Goal: Task Accomplishment & Management: Use online tool/utility

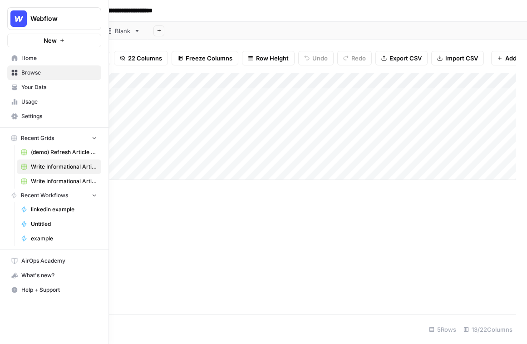
click at [25, 58] on span "Home" at bounding box center [59, 58] width 76 height 8
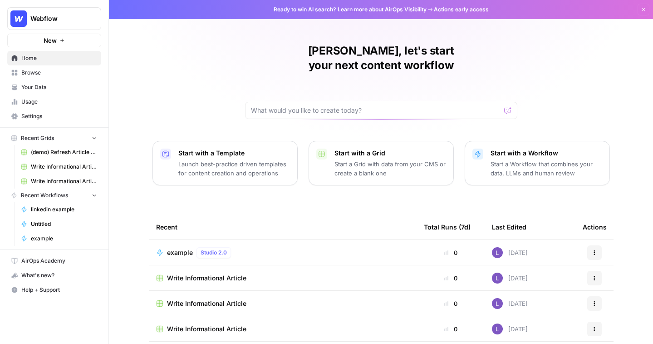
click at [82, 85] on span "Your Data" at bounding box center [59, 87] width 76 height 8
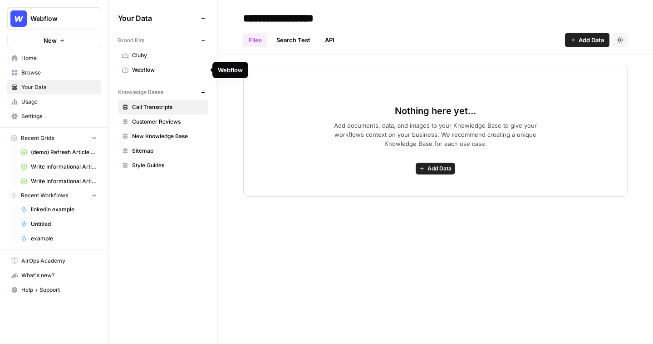
click at [194, 67] on span "Webflow" at bounding box center [168, 70] width 72 height 8
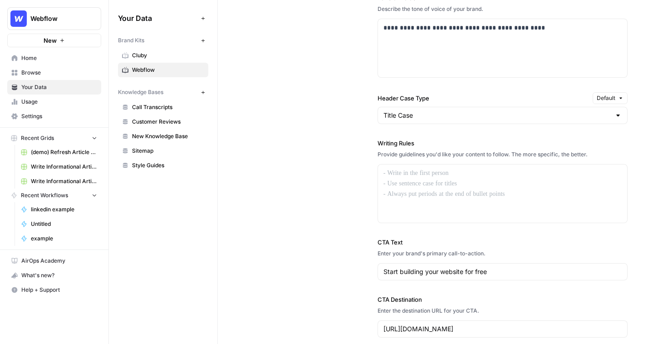
scroll to position [699, 0]
drag, startPoint x: 517, startPoint y: 222, endPoint x: 396, endPoint y: 160, distance: 136.1
click at [396, 160] on div "Writing Rules Provide guidelines you'd like your content to follow. The more sp…" at bounding box center [503, 181] width 250 height 84
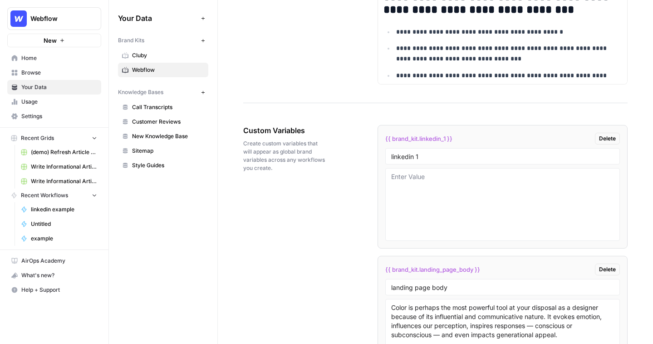
scroll to position [1430, 0]
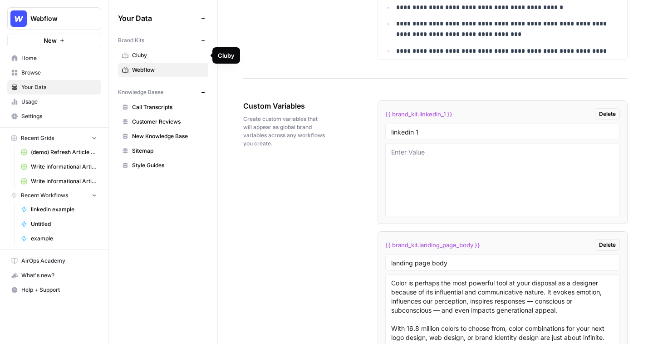
click at [148, 54] on span "Cluby" at bounding box center [168, 55] width 72 height 8
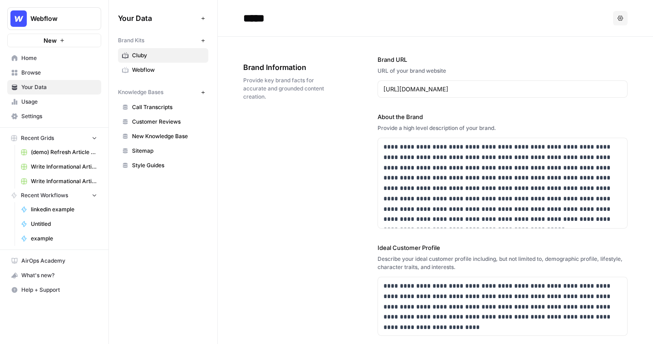
click at [203, 38] on icon "button" at bounding box center [203, 40] width 5 height 5
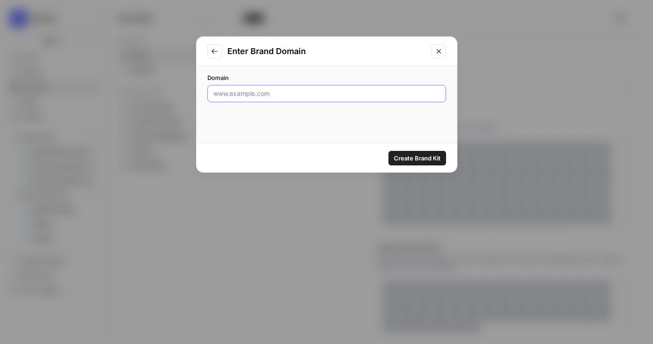
click at [272, 92] on input "Domain" at bounding box center [326, 93] width 227 height 9
click at [432, 55] on button "Close modal" at bounding box center [439, 51] width 15 height 15
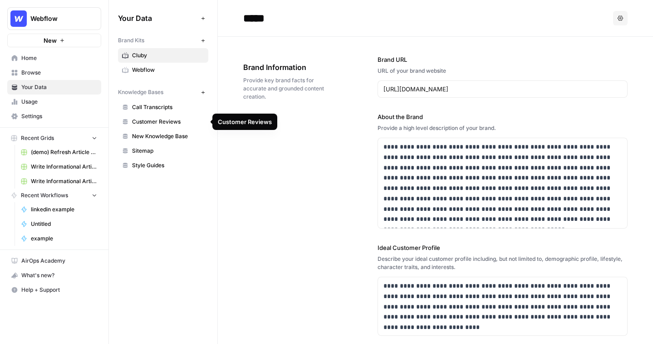
click at [163, 106] on span "Call Transcripts" at bounding box center [168, 107] width 72 height 8
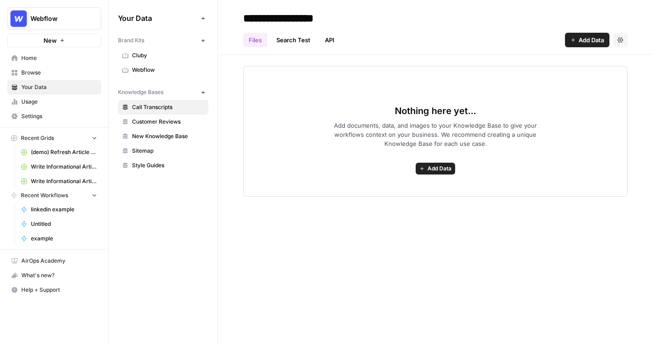
click at [439, 165] on span "Add Data" at bounding box center [440, 168] width 24 height 8
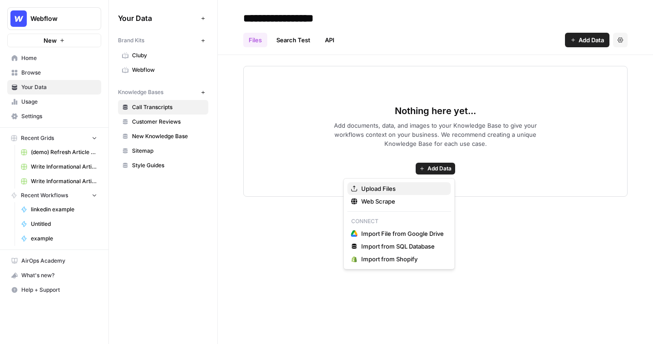
click at [396, 187] on span "Upload Files" at bounding box center [402, 188] width 83 height 9
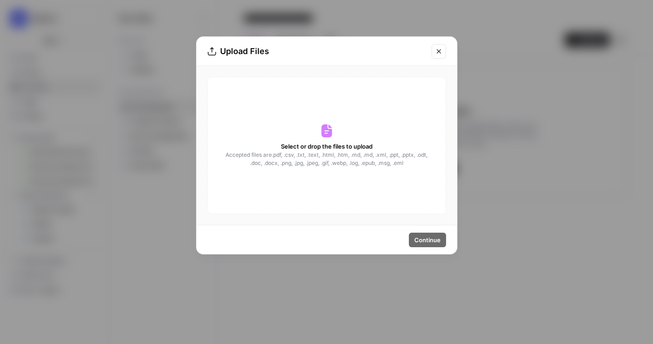
click at [444, 47] on button "Close modal" at bounding box center [439, 51] width 15 height 15
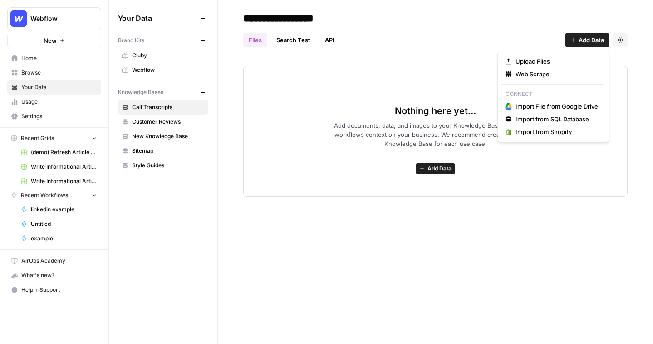
click at [527, 43] on span "Add Data" at bounding box center [591, 39] width 25 height 9
click at [527, 70] on span "Web Scrape" at bounding box center [557, 73] width 83 height 9
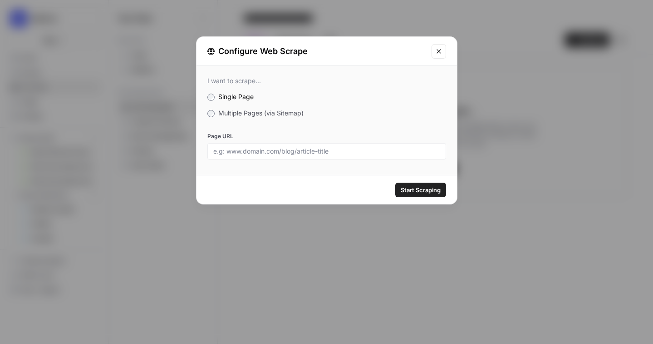
click at [237, 109] on label "Multiple Pages (via Sitemap)" at bounding box center [327, 113] width 239 height 9
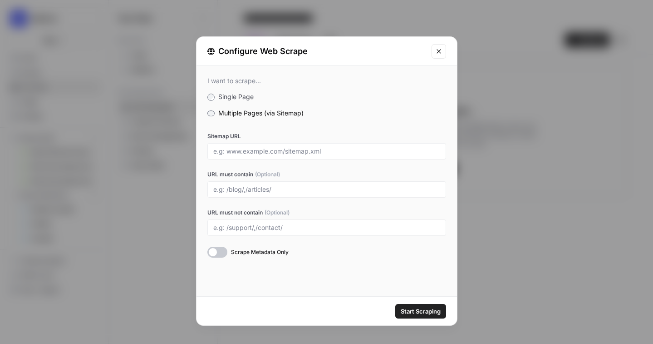
click at [444, 51] on button "Close modal" at bounding box center [439, 51] width 15 height 15
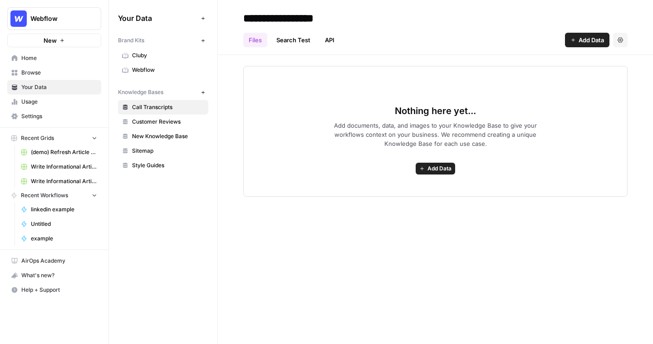
click at [306, 16] on input "**********" at bounding box center [312, 18] width 145 height 18
click at [161, 119] on span "Customer Reviews" at bounding box center [168, 122] width 72 height 8
click at [168, 138] on span "New Knowledge Base" at bounding box center [168, 136] width 72 height 8
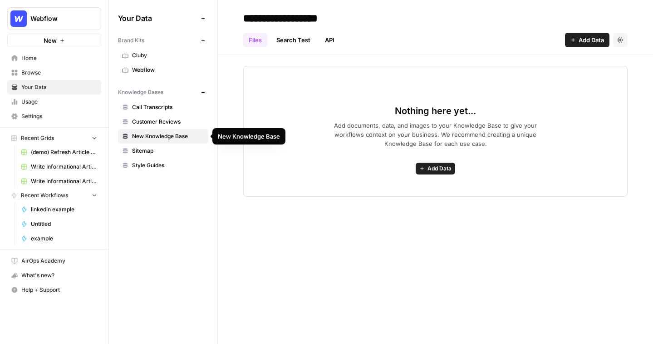
click at [159, 106] on span "Call Transcripts" at bounding box center [168, 107] width 72 height 8
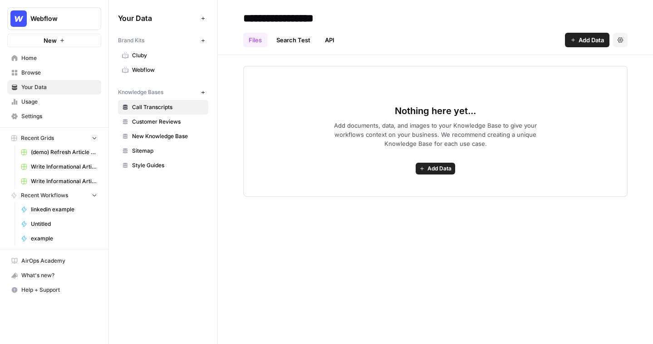
click at [46, 59] on span "Home" at bounding box center [59, 58] width 76 height 8
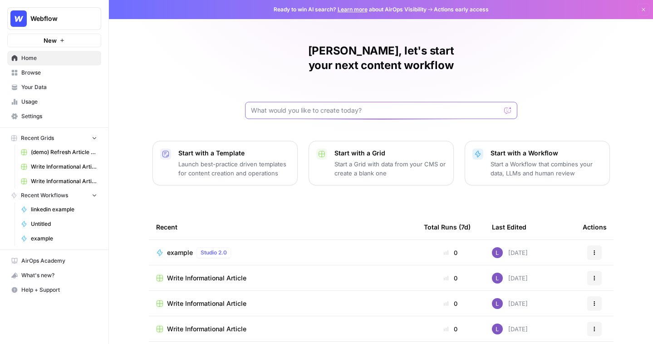
click at [256, 106] on input "text" at bounding box center [376, 110] width 250 height 9
drag, startPoint x: 256, startPoint y: 94, endPoint x: 399, endPoint y: 89, distance: 142.7
click at [399, 102] on div at bounding box center [381, 110] width 272 height 17
click at [35, 74] on span "Browse" at bounding box center [59, 73] width 76 height 8
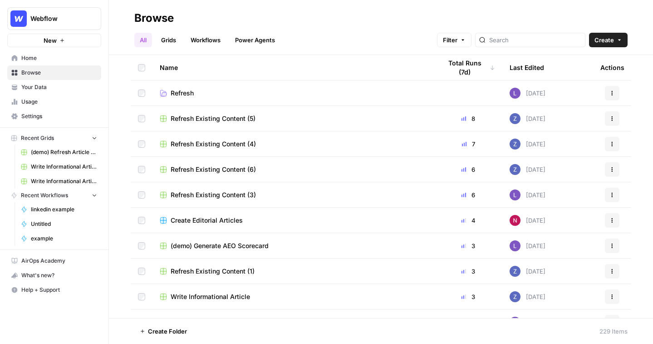
click at [527, 43] on button "Create" at bounding box center [608, 40] width 39 height 15
click at [215, 34] on link "Workflows" at bounding box center [205, 40] width 41 height 15
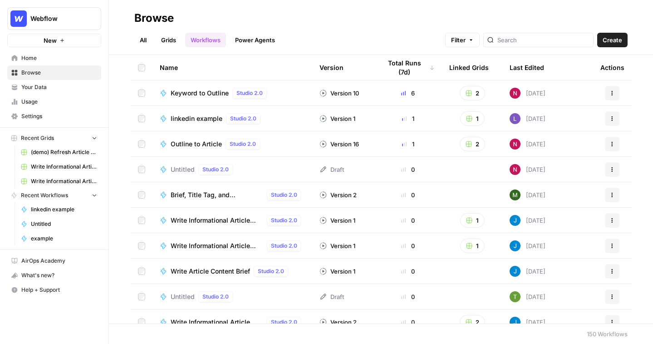
click at [527, 39] on span "Create" at bounding box center [613, 39] width 20 height 9
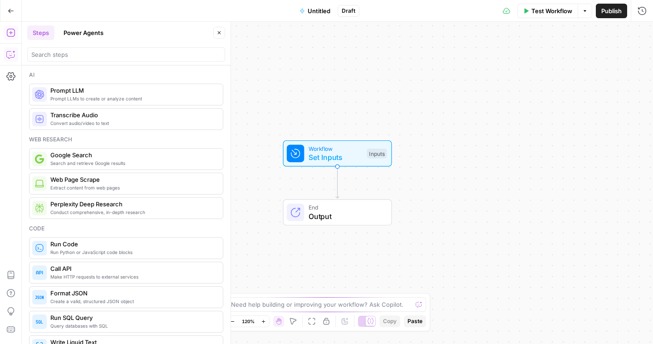
click at [13, 54] on icon "button" at bounding box center [10, 54] width 9 height 9
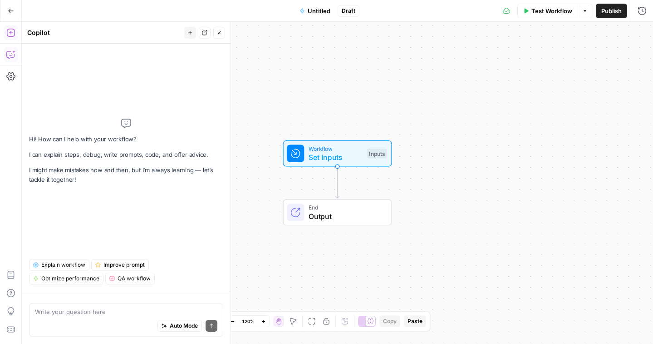
click at [5, 29] on button "Add Steps" at bounding box center [11, 32] width 15 height 15
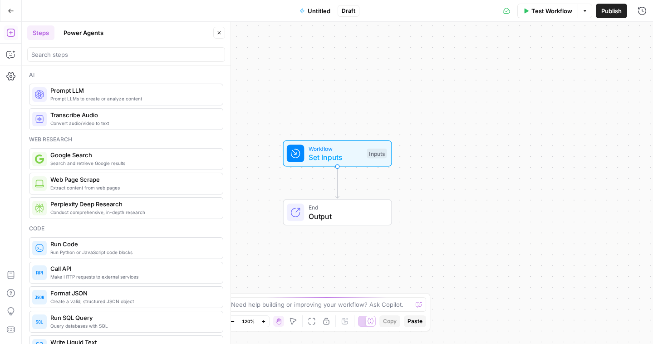
click at [10, 12] on icon "button" at bounding box center [11, 11] width 6 height 6
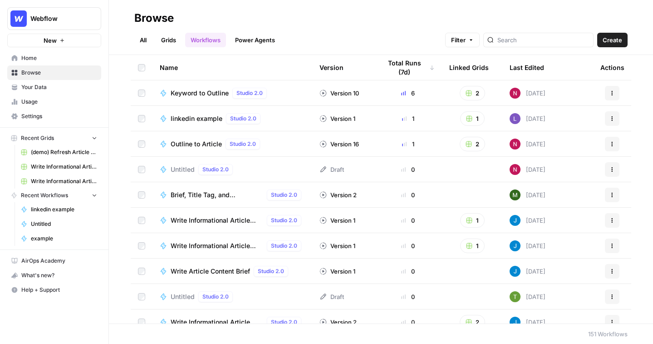
click at [169, 43] on link "Grids" at bounding box center [169, 40] width 26 height 15
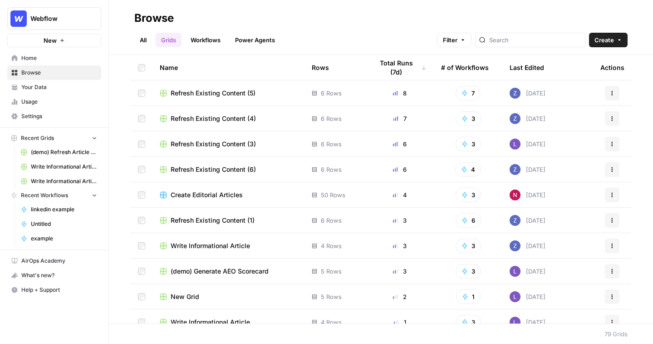
click at [527, 51] on header "Browse All Grids Workflows Power Agents Filter Create" at bounding box center [381, 27] width 544 height 55
click at [527, 43] on span "Create" at bounding box center [605, 39] width 20 height 9
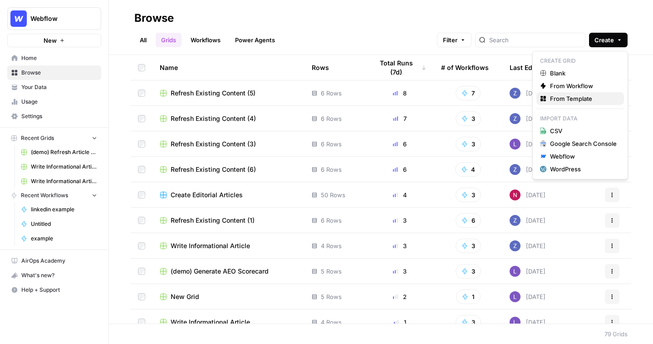
click at [527, 99] on span "From Template" at bounding box center [583, 98] width 67 height 9
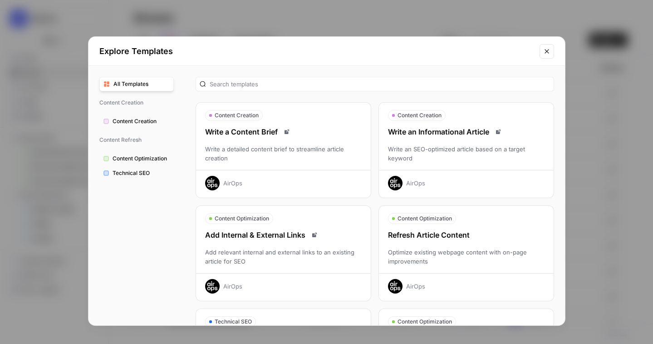
scroll to position [37, 0]
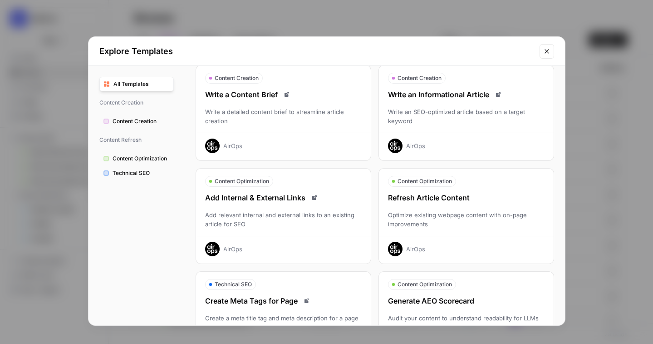
click at [445, 119] on div "Write an SEO-optimized article based on a target keyword" at bounding box center [466, 116] width 175 height 18
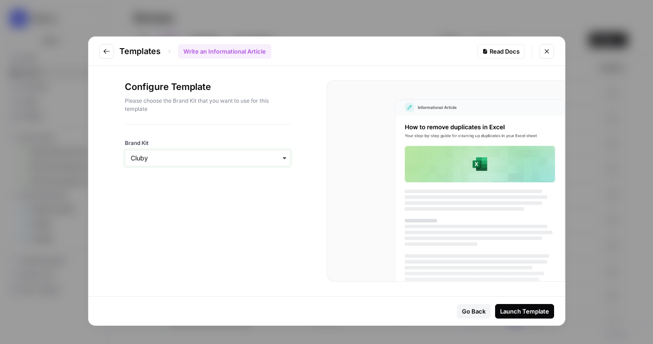
click at [221, 158] on input "Brand Kit" at bounding box center [208, 157] width 154 height 9
click at [513, 317] on button "Launch Template" at bounding box center [524, 311] width 59 height 15
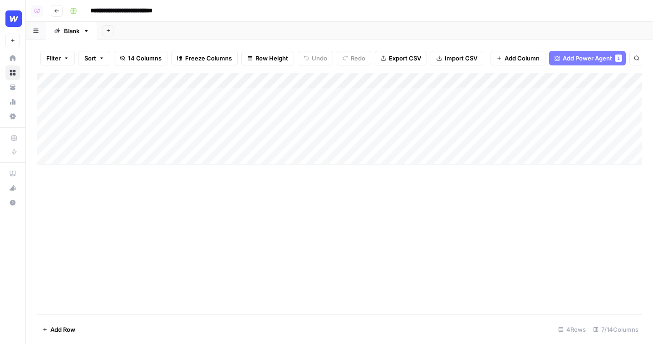
click at [128, 153] on div "Add Column" at bounding box center [340, 119] width 606 height 92
click at [152, 247] on div "Add Column" at bounding box center [340, 194] width 606 height 242
click at [517, 59] on span "Add Column" at bounding box center [522, 58] width 35 height 9
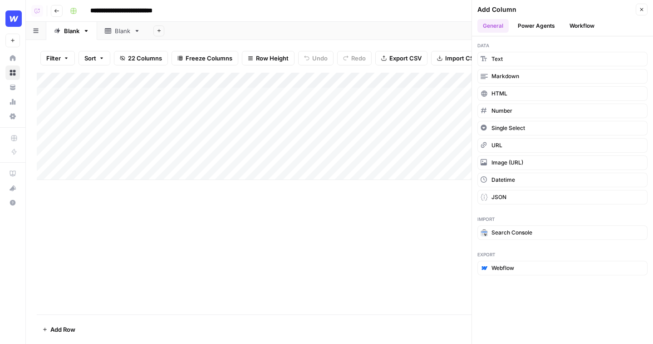
click at [522, 28] on button "Power Agents" at bounding box center [537, 26] width 48 height 14
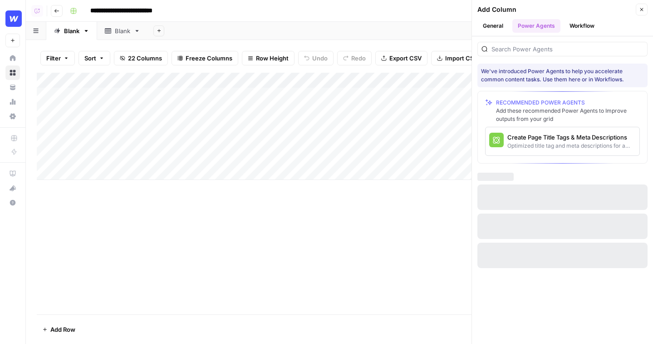
click at [591, 24] on button "Workflow" at bounding box center [582, 26] width 36 height 14
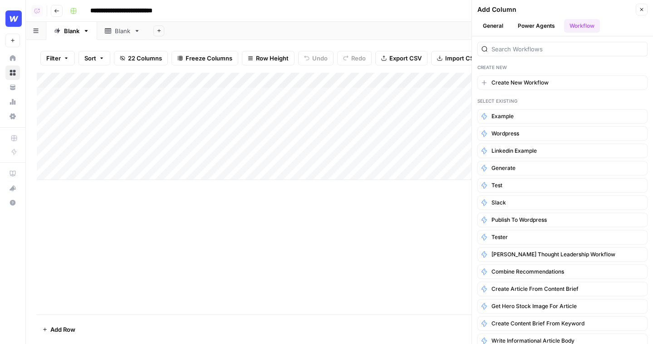
click at [642, 14] on button "Close" at bounding box center [642, 10] width 12 height 12
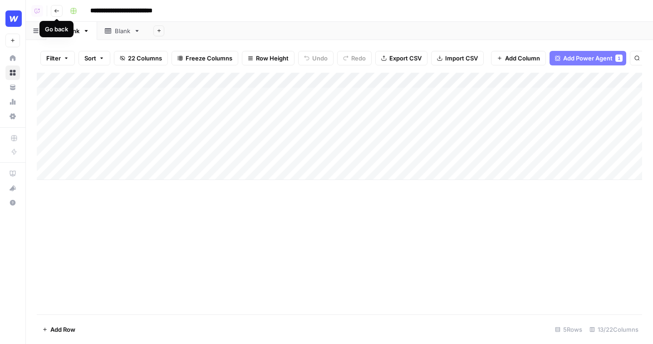
click at [56, 10] on icon "button" at bounding box center [56, 10] width 5 height 5
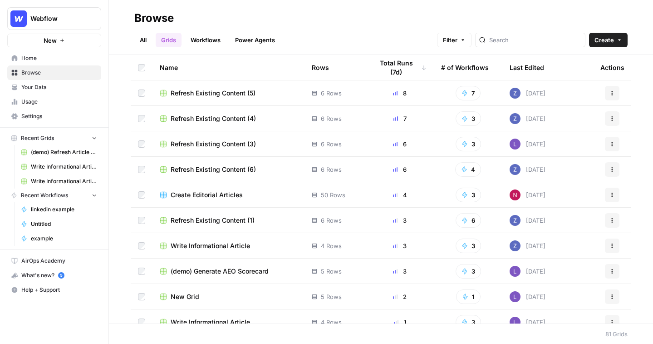
click at [630, 42] on header "Browse All Grids Workflows Power Agents Filter Create" at bounding box center [381, 27] width 544 height 55
click at [616, 43] on button "Create" at bounding box center [608, 40] width 39 height 15
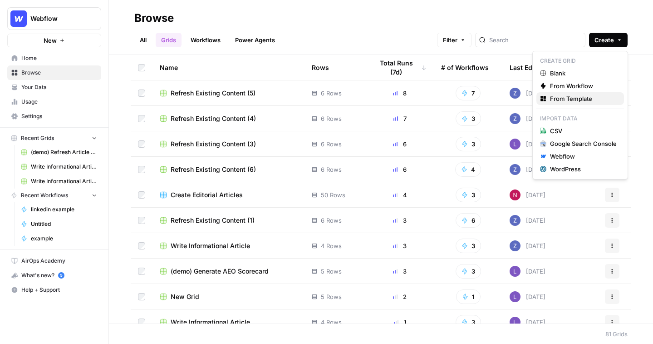
click at [593, 101] on span "From Template" at bounding box center [583, 98] width 67 height 9
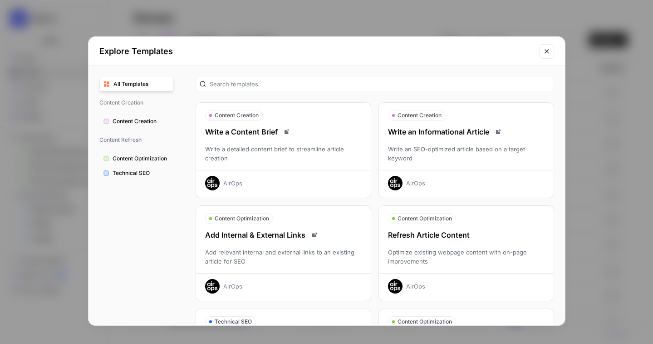
click at [472, 153] on div "Write an SEO-optimized article based on a target keyword" at bounding box center [466, 153] width 175 height 18
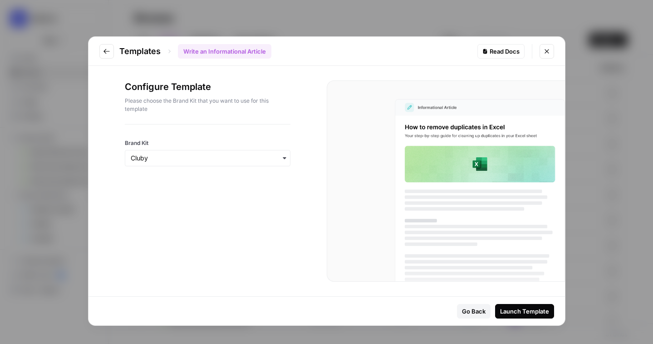
click at [534, 311] on div "Launch Template" at bounding box center [524, 311] width 49 height 9
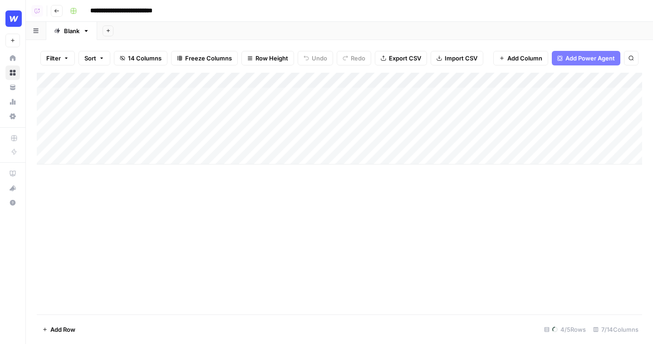
click at [318, 80] on div "Add Column" at bounding box center [340, 119] width 606 height 92
click at [350, 2] on header "**********" at bounding box center [340, 11] width 628 height 22
click at [306, 81] on div "Add Column" at bounding box center [340, 119] width 606 height 92
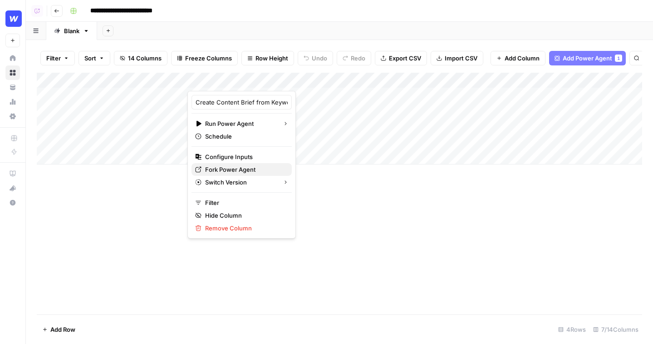
click at [240, 167] on span "Fork Power Agent" at bounding box center [244, 169] width 79 height 9
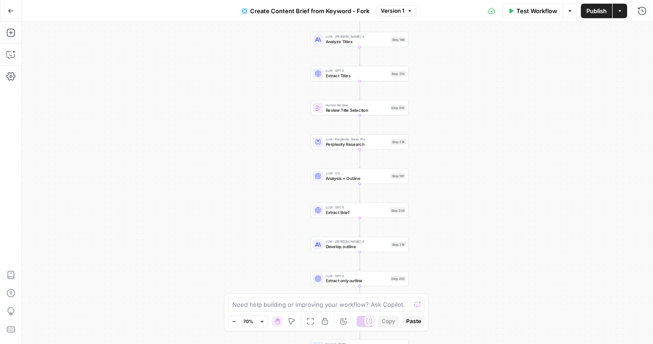
click at [17, 7] on button "Go Back" at bounding box center [11, 11] width 16 height 16
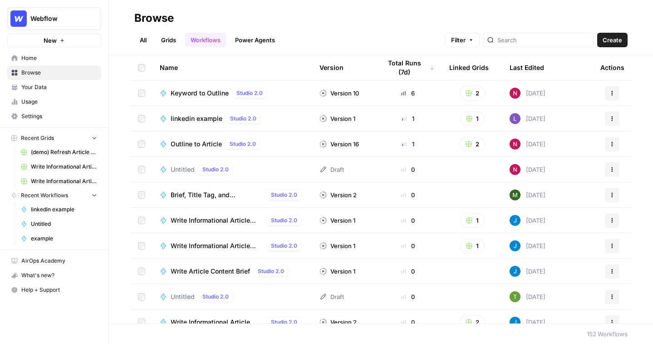
click at [168, 44] on link "Grids" at bounding box center [169, 40] width 26 height 15
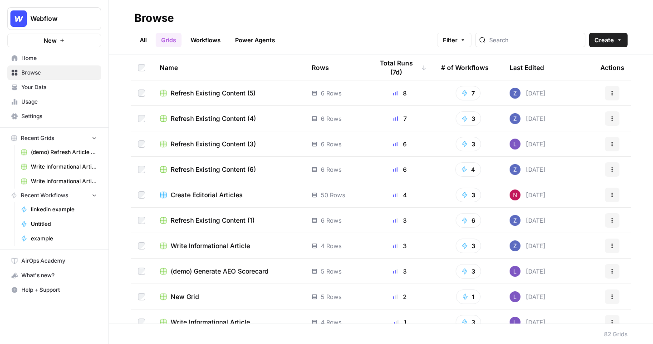
click at [145, 39] on link "All" at bounding box center [143, 40] width 18 height 15
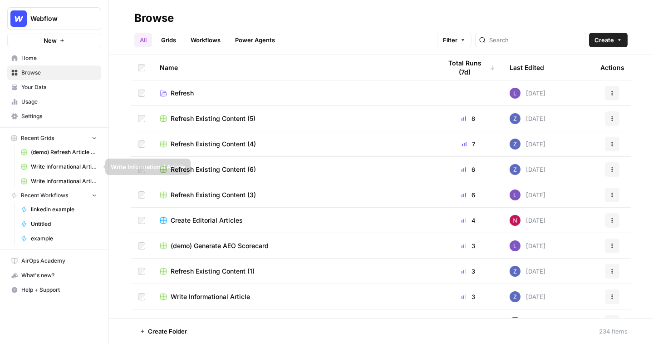
click at [51, 244] on link "example" at bounding box center [59, 238] width 84 height 15
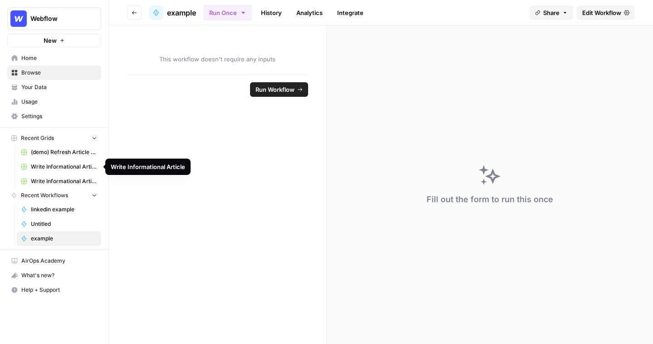
click at [59, 154] on span "(demo) Refresh Article Content & Analysis" at bounding box center [64, 152] width 66 height 8
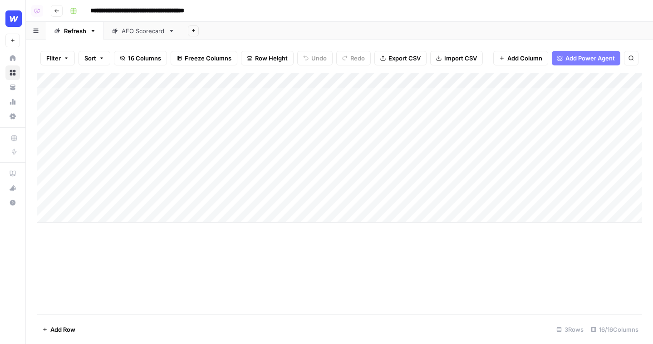
click at [140, 35] on div "AEO Scorecard" at bounding box center [143, 30] width 43 height 9
click at [607, 59] on span "Add Power Agent" at bounding box center [590, 58] width 49 height 9
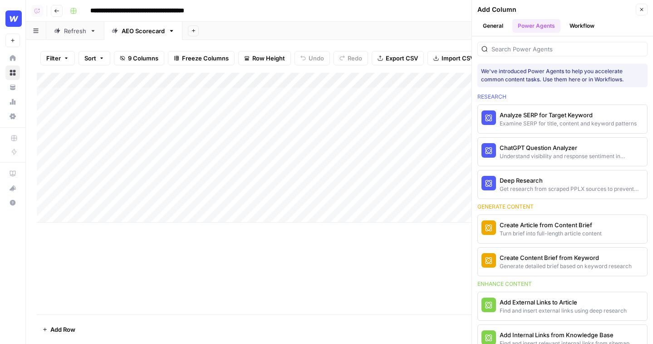
click at [195, 35] on button "Add Sheet" at bounding box center [193, 30] width 11 height 11
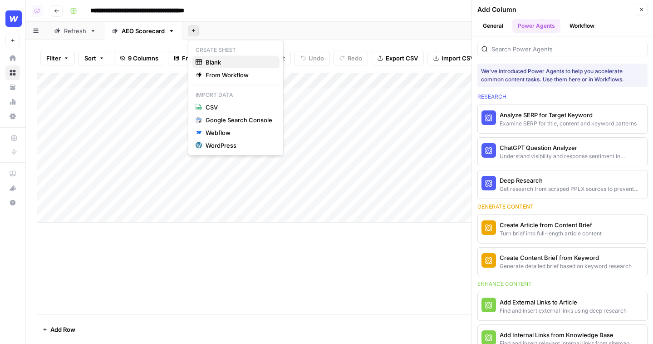
click at [221, 61] on span "Blank" at bounding box center [239, 62] width 67 height 9
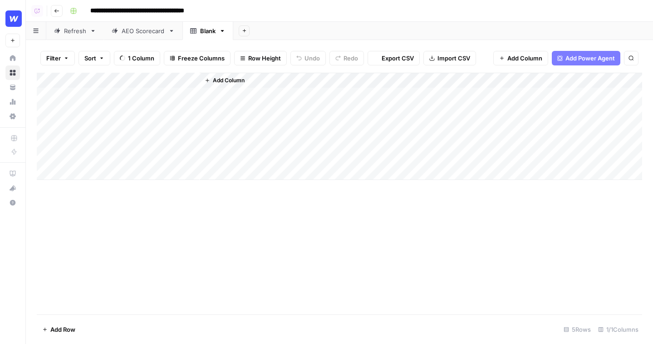
click at [583, 54] on span "Add Power Agent" at bounding box center [590, 58] width 49 height 9
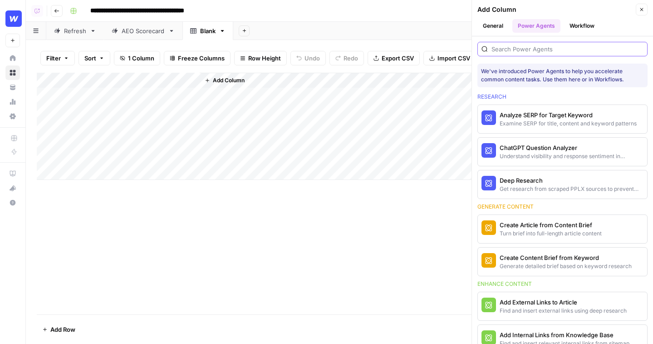
click at [540, 48] on input "search" at bounding box center [568, 48] width 152 height 9
type input "p"
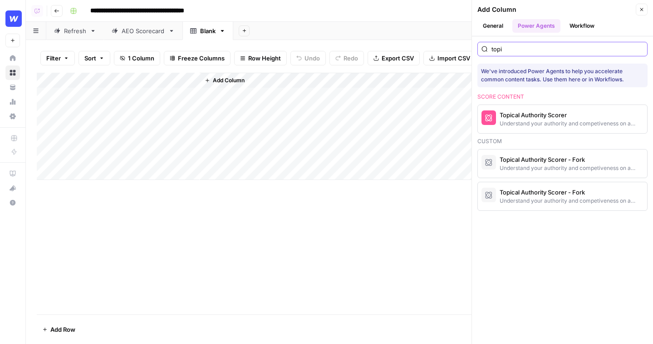
type input "topic"
click at [529, 120] on div "Understand your authority and competiveness on a topic" at bounding box center [547, 123] width 95 height 8
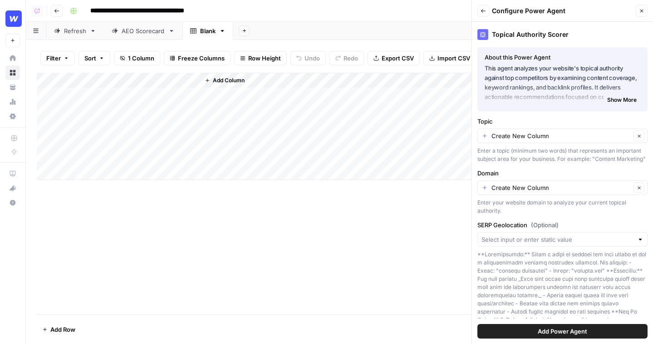
click at [562, 333] on span "Add Power Agent" at bounding box center [562, 330] width 49 height 9
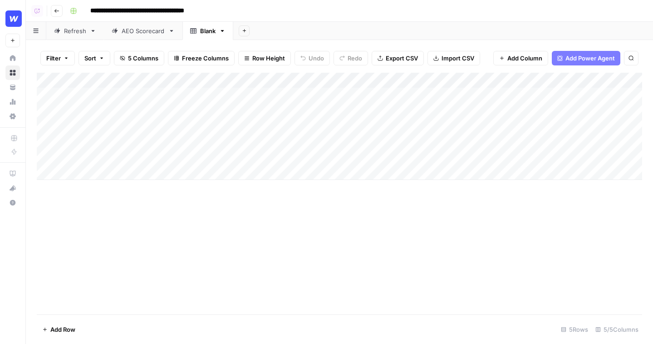
click at [189, 78] on div "Add Column" at bounding box center [340, 126] width 606 height 107
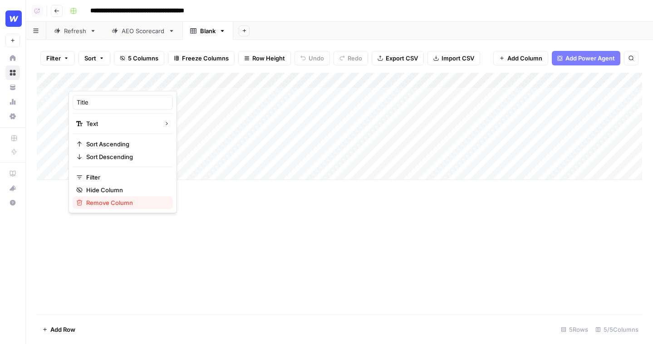
click at [113, 205] on span "Remove Column" at bounding box center [125, 202] width 79 height 9
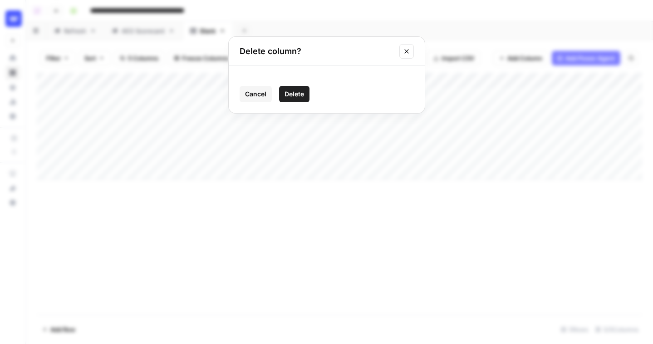
click at [294, 88] on button "Delete" at bounding box center [294, 94] width 30 height 16
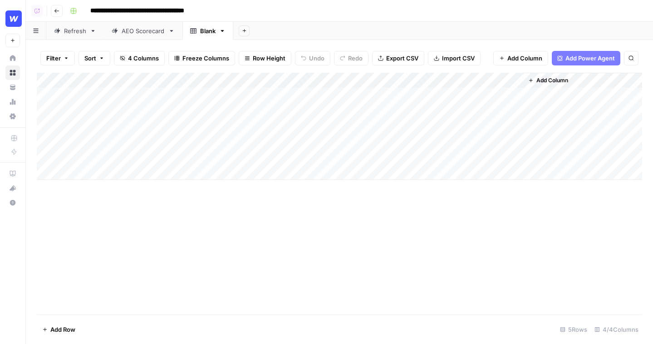
click at [235, 94] on div "Add Column" at bounding box center [340, 126] width 606 height 107
click at [578, 56] on span "Add Power Agent" at bounding box center [590, 58] width 49 height 9
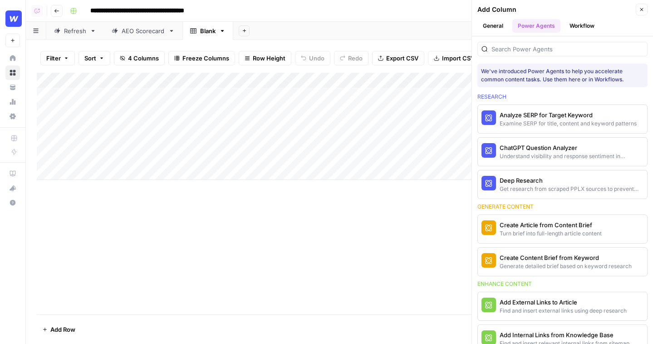
click at [521, 59] on div "We've introduced Power Agents to help you accelerate common content tasks. Use …" at bounding box center [562, 189] width 181 height 307
click at [524, 53] on input "search" at bounding box center [568, 48] width 152 height 9
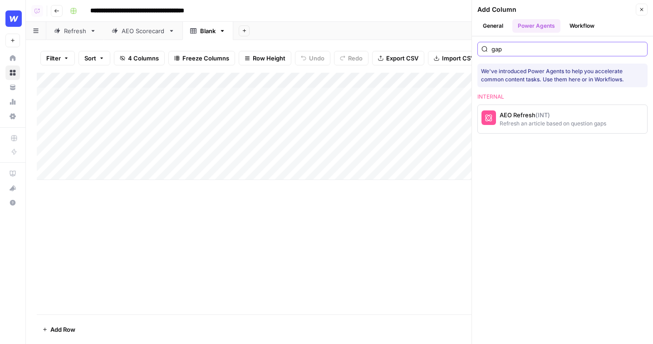
type input "gap"
click at [638, 11] on button "Close" at bounding box center [642, 10] width 12 height 12
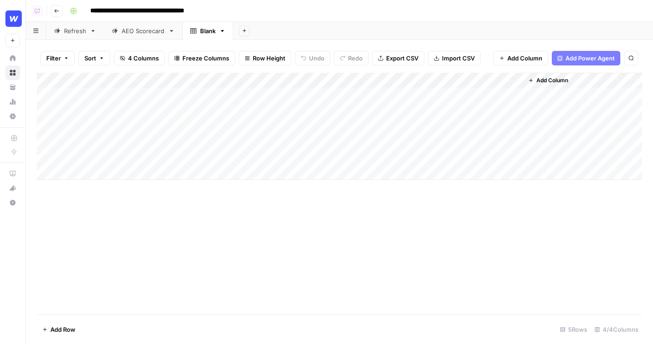
click at [139, 39] on link "AEO Scorecard" at bounding box center [143, 31] width 79 height 18
click at [73, 29] on div "Refresh" at bounding box center [75, 30] width 22 height 9
click at [516, 95] on div "Add Column" at bounding box center [340, 148] width 606 height 150
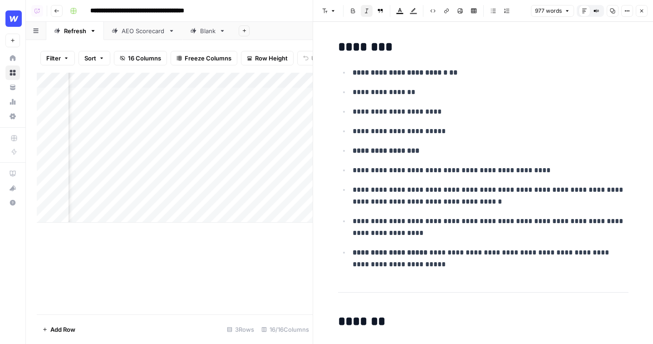
click at [645, 8] on button "Close" at bounding box center [642, 11] width 12 height 12
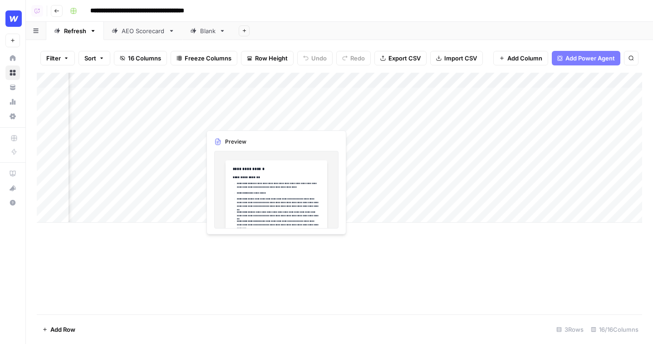
scroll to position [0, 580]
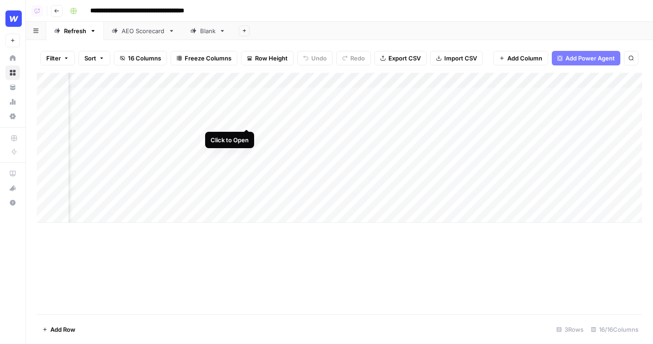
click at [246, 93] on div "Add Column" at bounding box center [340, 148] width 606 height 150
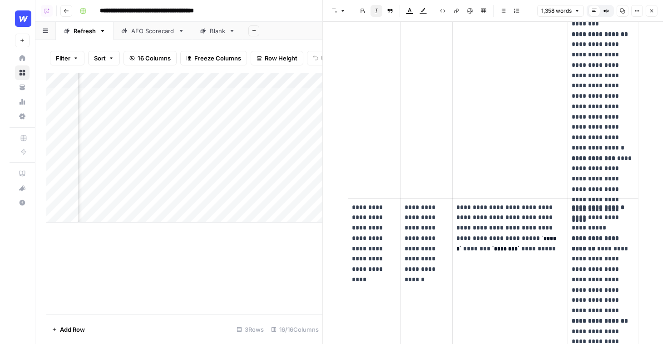
scroll to position [448, 0]
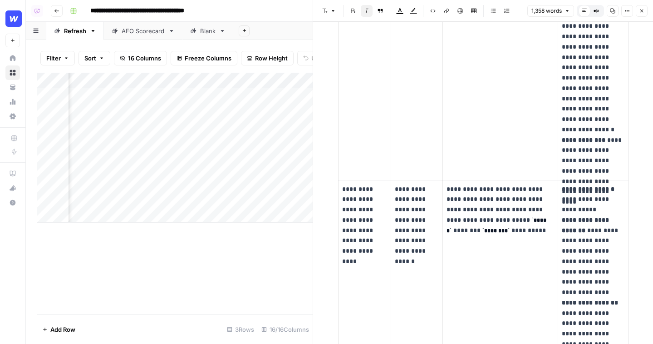
click at [641, 11] on icon "button" at bounding box center [642, 11] width 3 height 3
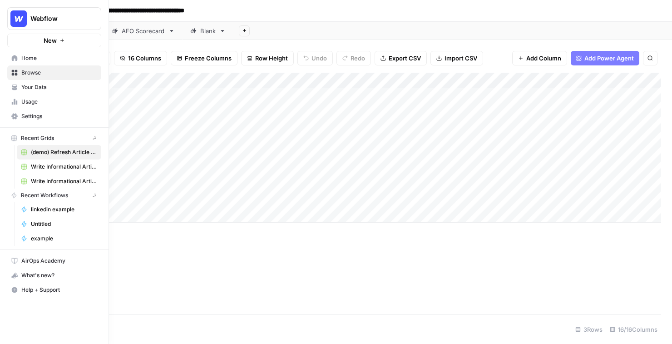
click at [17, 58] on icon at bounding box center [15, 58] width 6 height 6
